Goal: Information Seeking & Learning: Learn about a topic

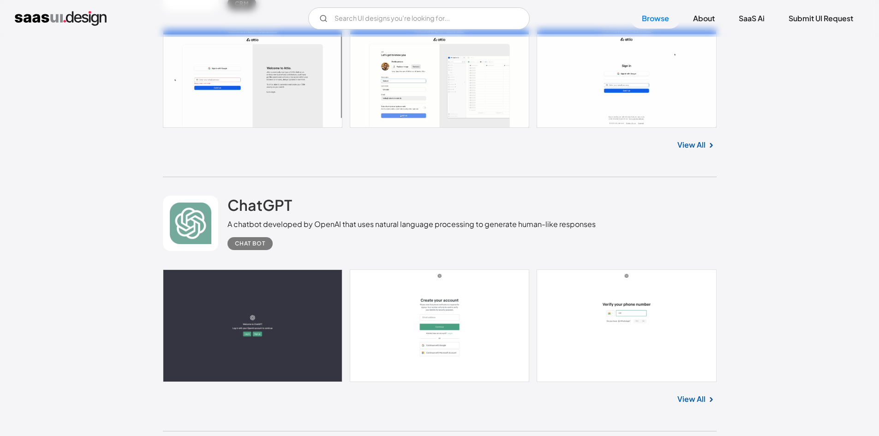
scroll to position [7262, 0]
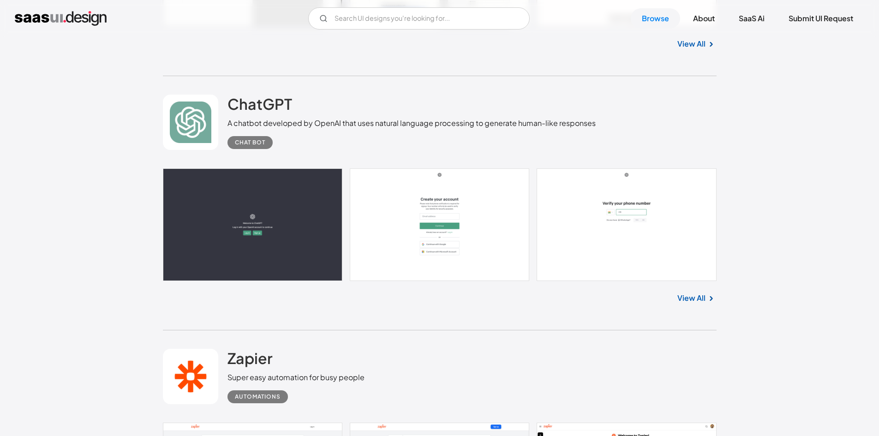
click at [699, 296] on link "View All" at bounding box center [692, 298] width 28 height 11
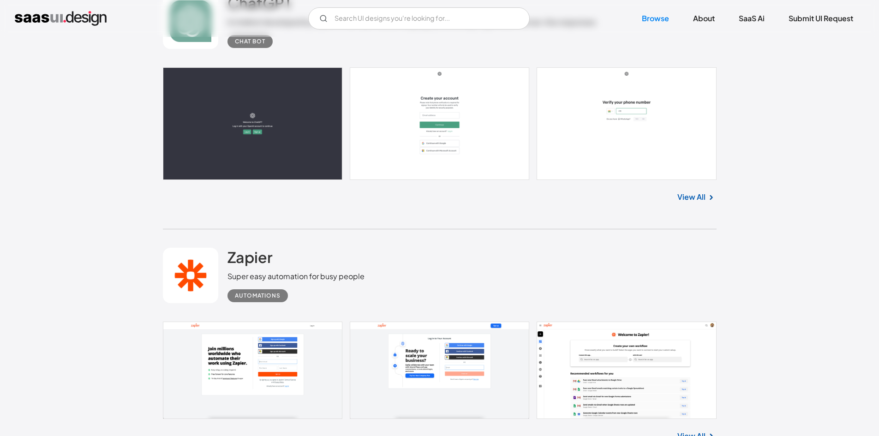
scroll to position [7493, 0]
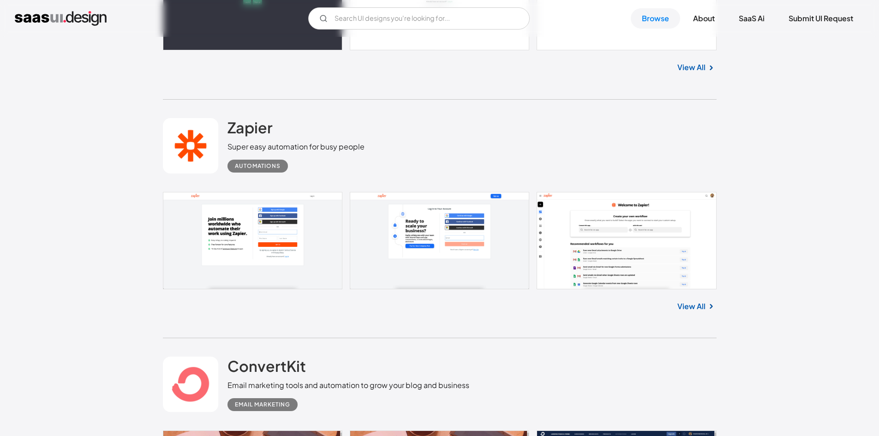
click at [651, 220] on link at bounding box center [440, 240] width 554 height 97
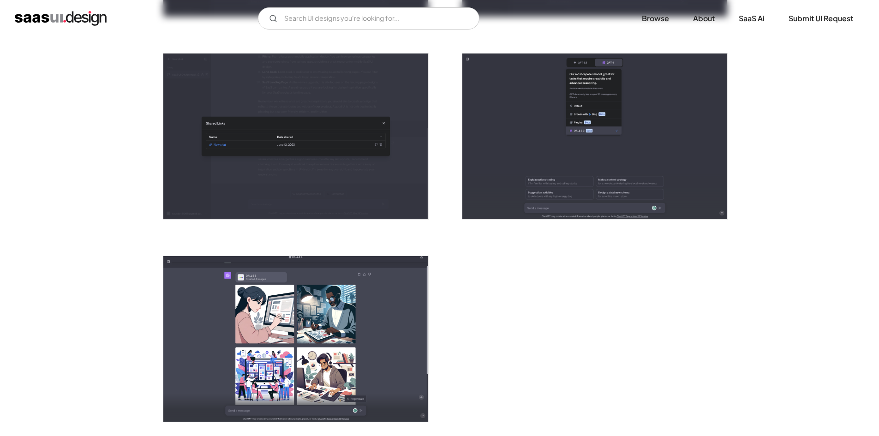
scroll to position [2169, 0]
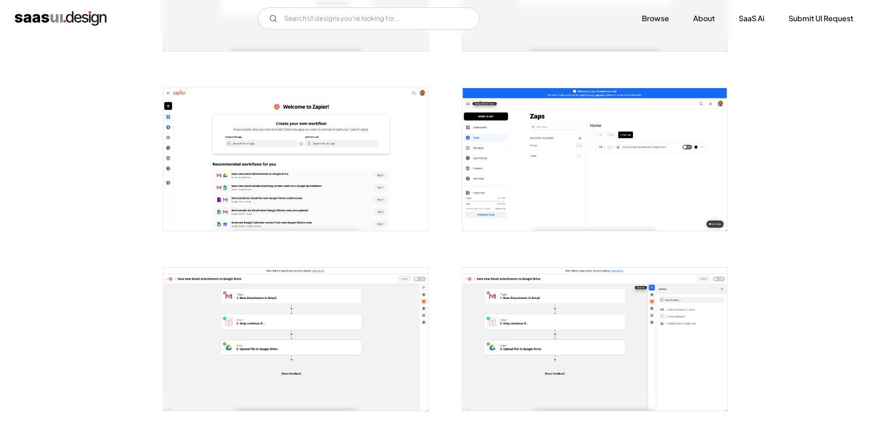
scroll to position [138, 0]
